Goal: Register for event/course

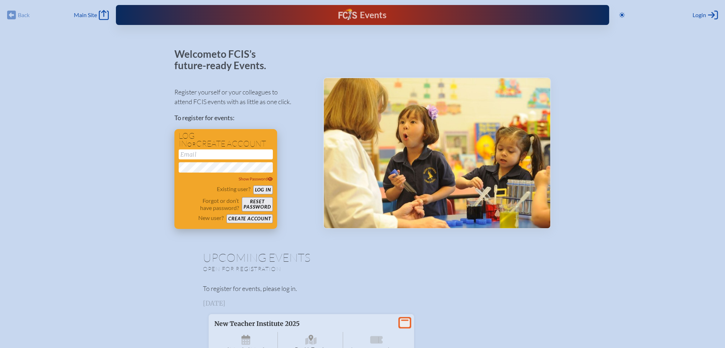
type input "[EMAIL_ADDRESS][DOMAIN_NAME]"
click at [254, 189] on button "Log in" at bounding box center [263, 190] width 20 height 9
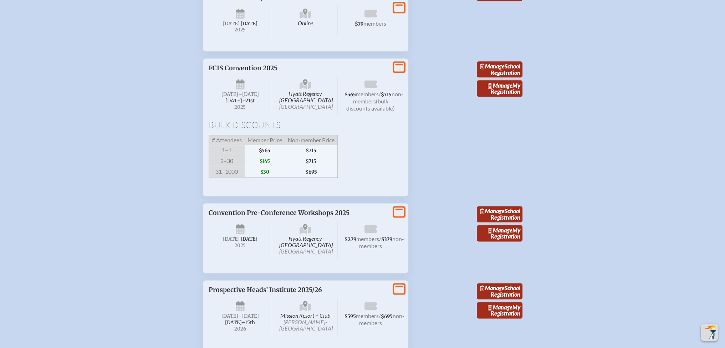
scroll to position [1285, 0]
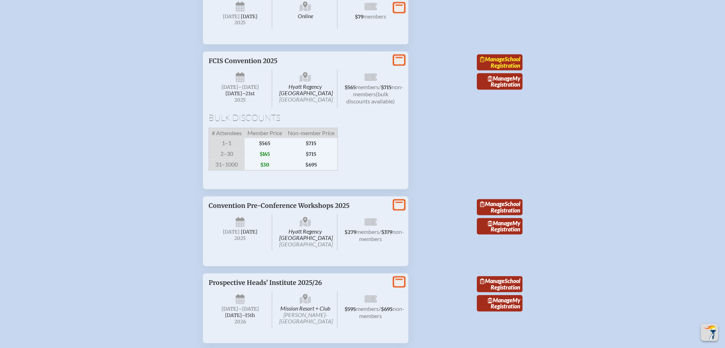
click at [504, 71] on link "Manage School Registration" at bounding box center [500, 62] width 46 height 16
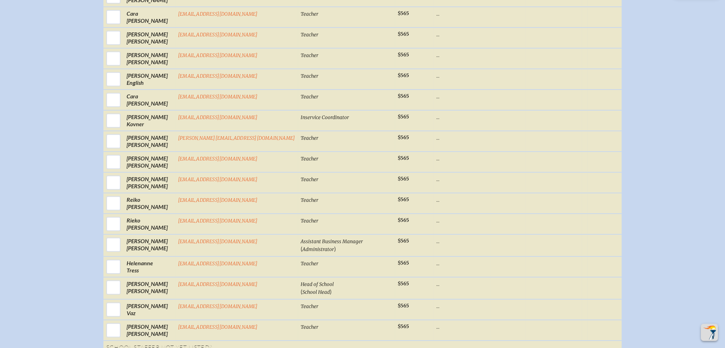
scroll to position [607, 0]
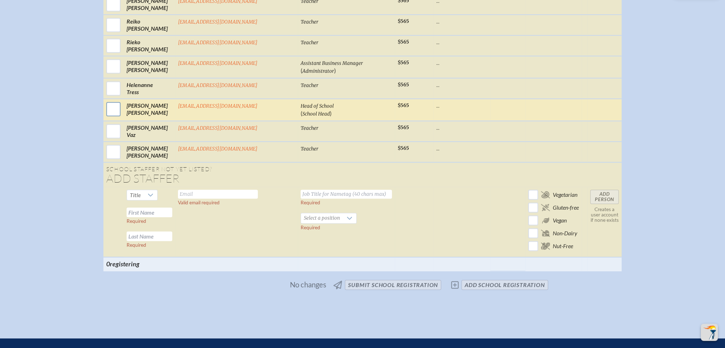
click at [122, 112] on input "checkbox" at bounding box center [114, 109] width 18 height 18
checkbox input "true"
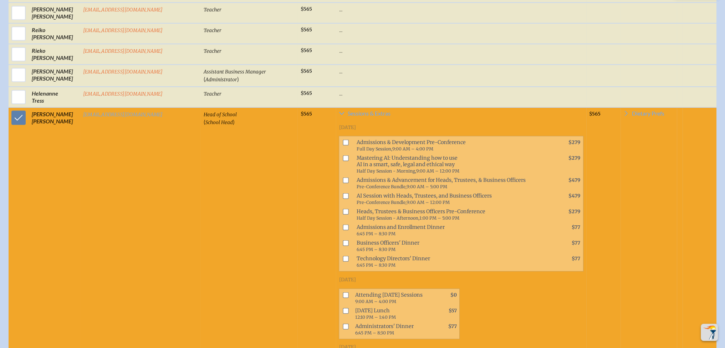
click at [343, 140] on input "checkbox" at bounding box center [346, 143] width 6 height 6
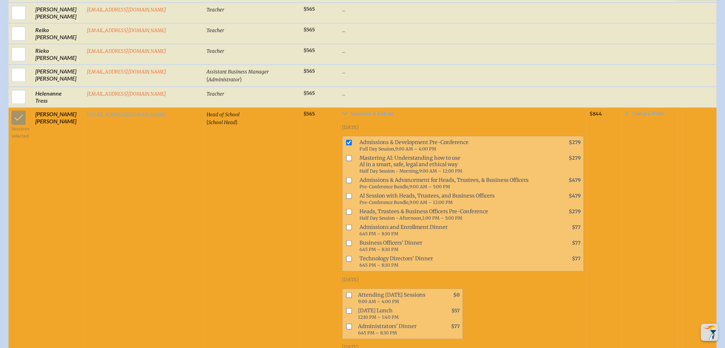
click at [346, 140] on input "checkbox" at bounding box center [349, 143] width 6 height 6
checkbox input "false"
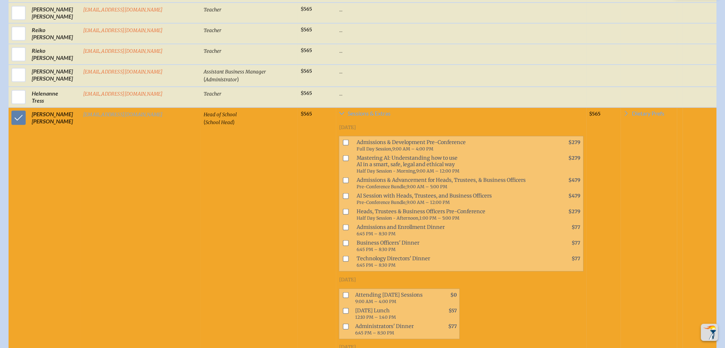
click at [343, 292] on input "checkbox" at bounding box center [346, 295] width 6 height 6
checkbox input "true"
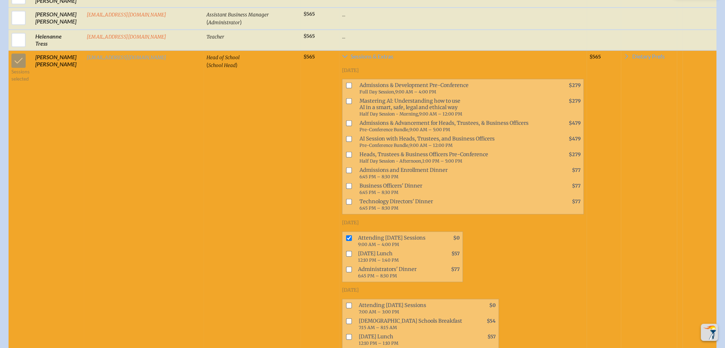
scroll to position [678, 0]
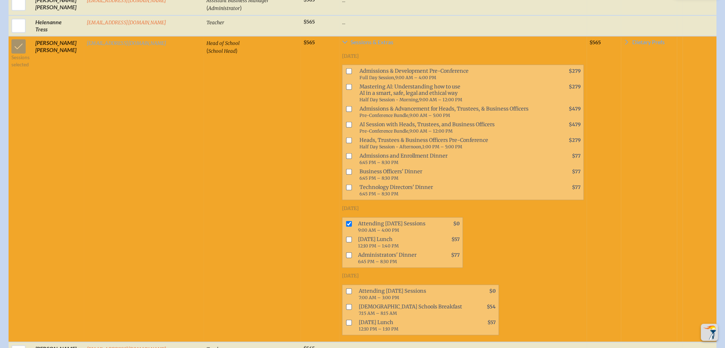
click at [346, 237] on input "checkbox" at bounding box center [349, 240] width 6 height 6
checkbox input "true"
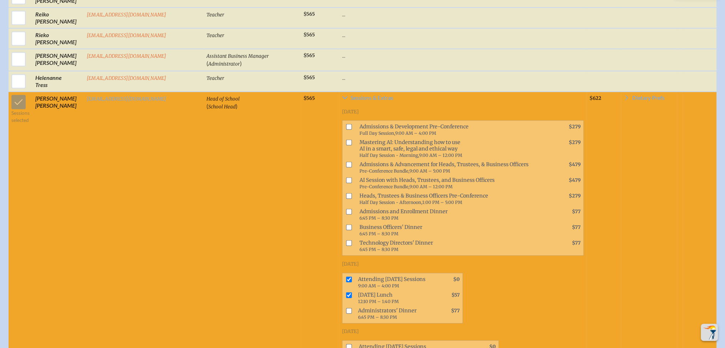
scroll to position [607, 0]
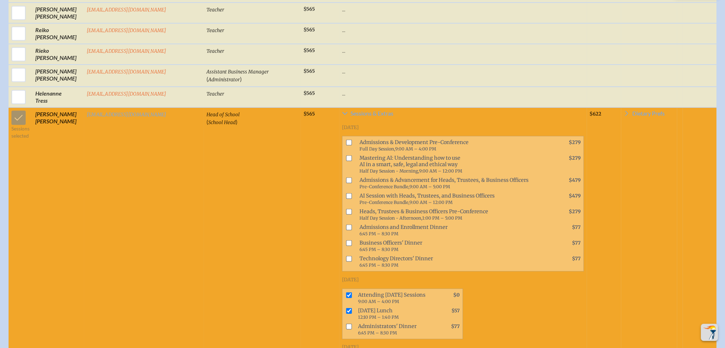
click at [346, 209] on input "checkbox" at bounding box center [349, 212] width 6 height 6
checkbox input "true"
click at [635, 111] on span "Dietary Prefs" at bounding box center [649, 114] width 32 height 6
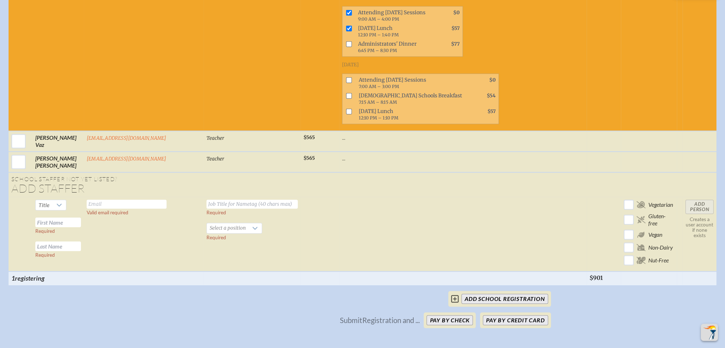
scroll to position [892, 0]
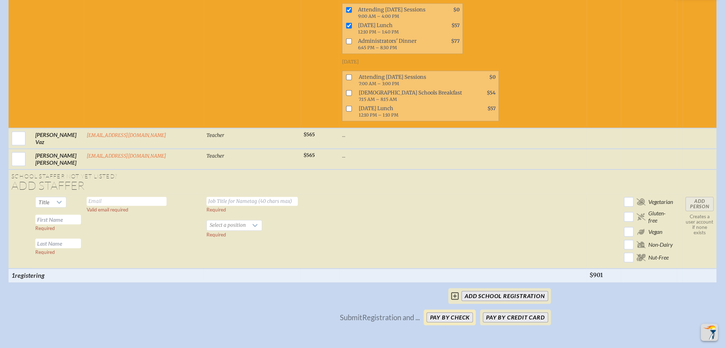
click at [447, 313] on button "Pay by Check" at bounding box center [450, 318] width 46 height 10
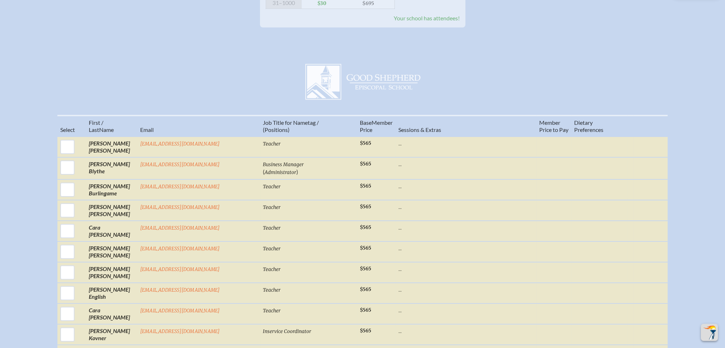
scroll to position [0, 0]
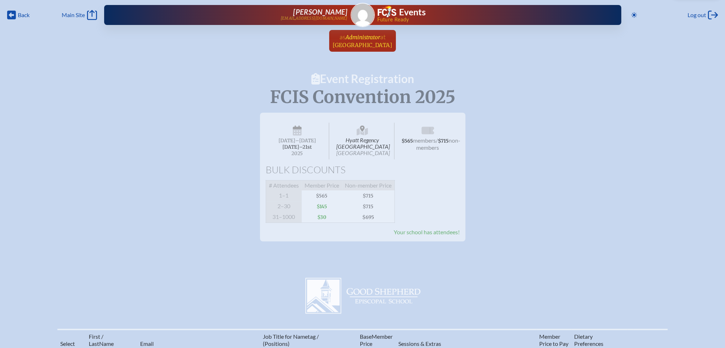
click at [371, 38] on span "Administrator" at bounding box center [363, 37] width 35 height 7
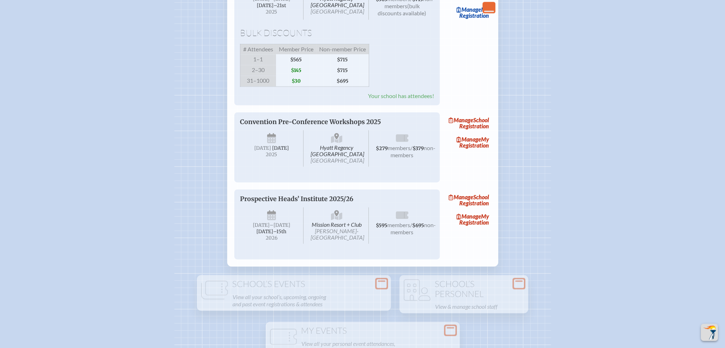
scroll to position [1249, 0]
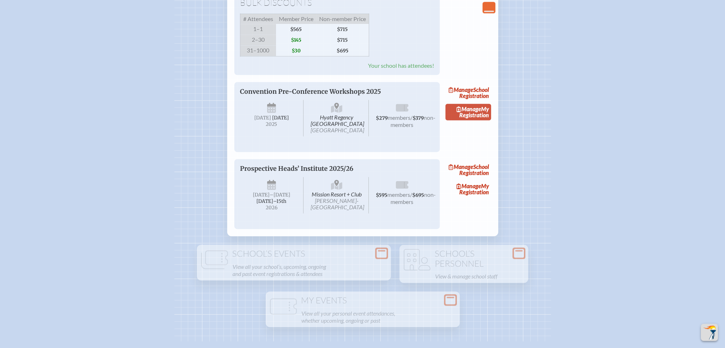
click at [491, 120] on link "Manage My Registration" at bounding box center [469, 112] width 46 height 16
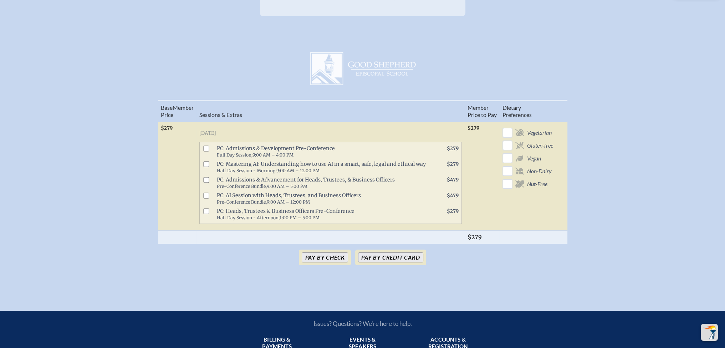
scroll to position [71, 0]
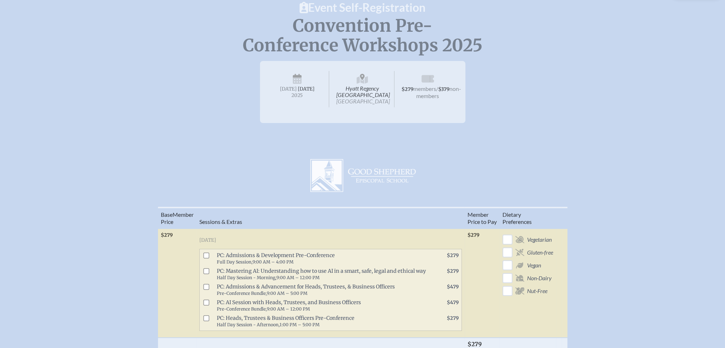
click at [363, 96] on span "Hyatt Regency [GEOGRAPHIC_DATA] [GEOGRAPHIC_DATA]" at bounding box center [363, 89] width 64 height 36
